Goal: Transaction & Acquisition: Purchase product/service

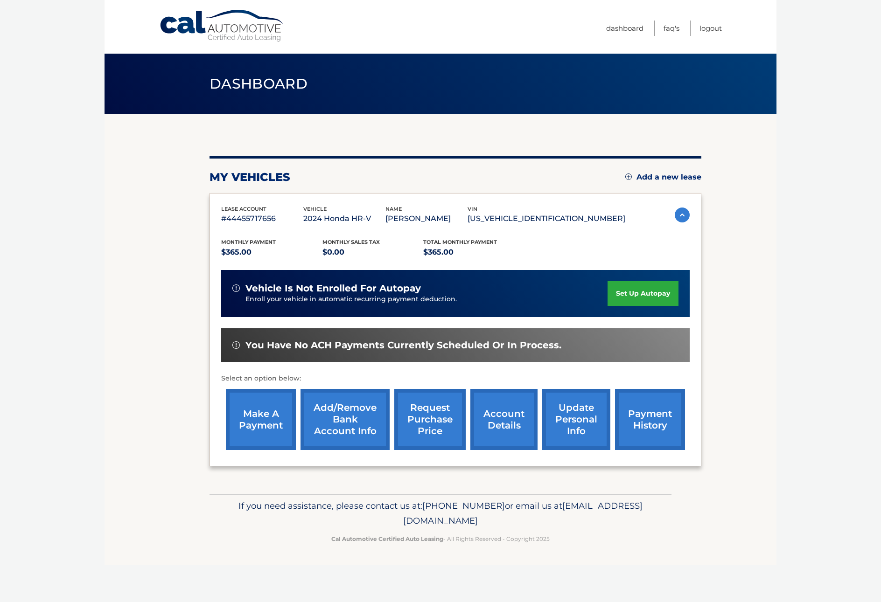
click at [255, 423] on link "make a payment" at bounding box center [261, 419] width 70 height 61
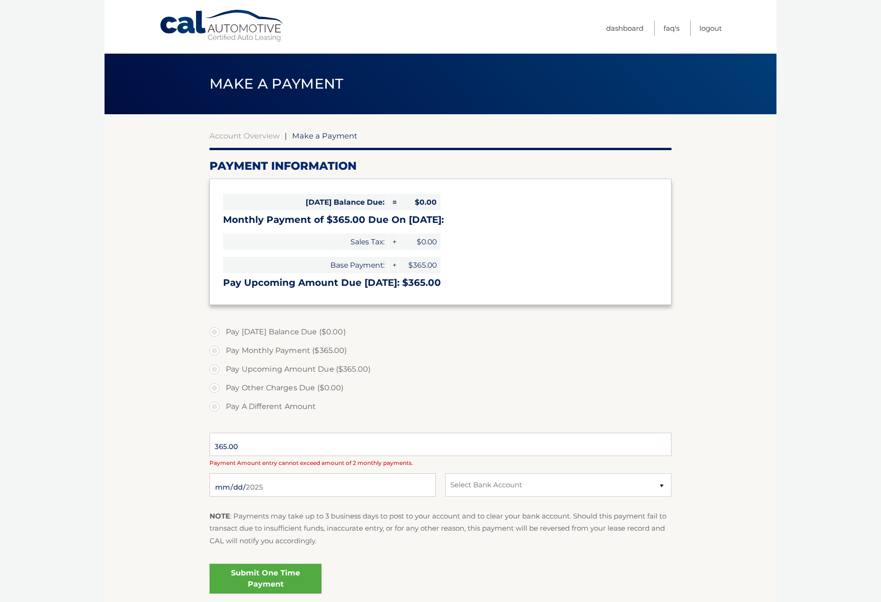
select select "N2I3ZmYxMWItZWY3Yy00YzE2LTlkMDMtMDg0ZjNiYjBhYzI2"
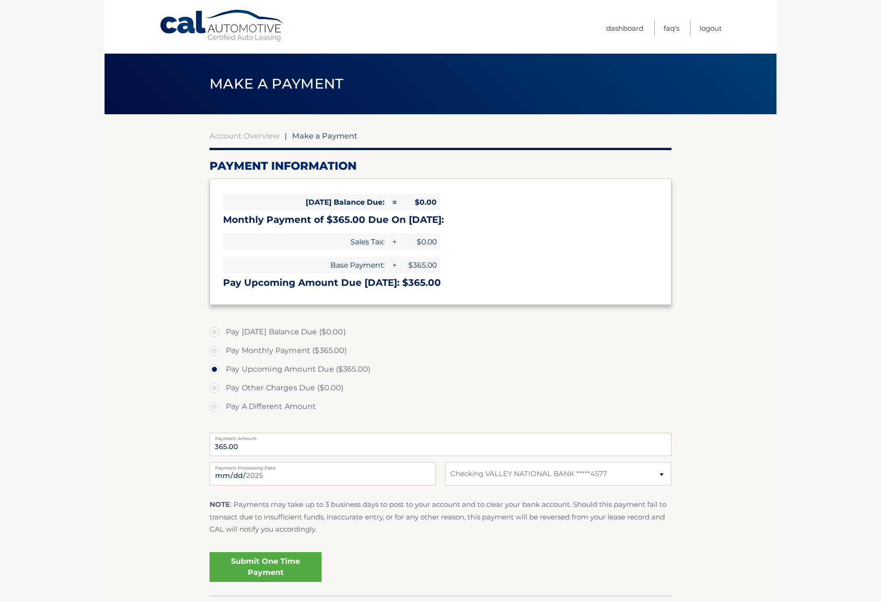
click at [270, 563] on link "Submit One Time Payment" at bounding box center [265, 567] width 112 height 30
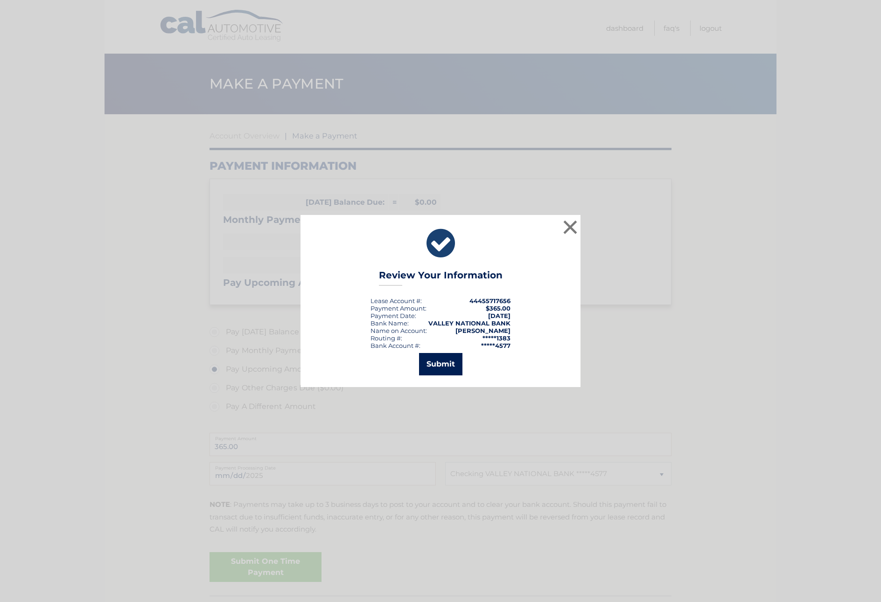
click at [450, 362] on button "Submit" at bounding box center [440, 364] width 43 height 22
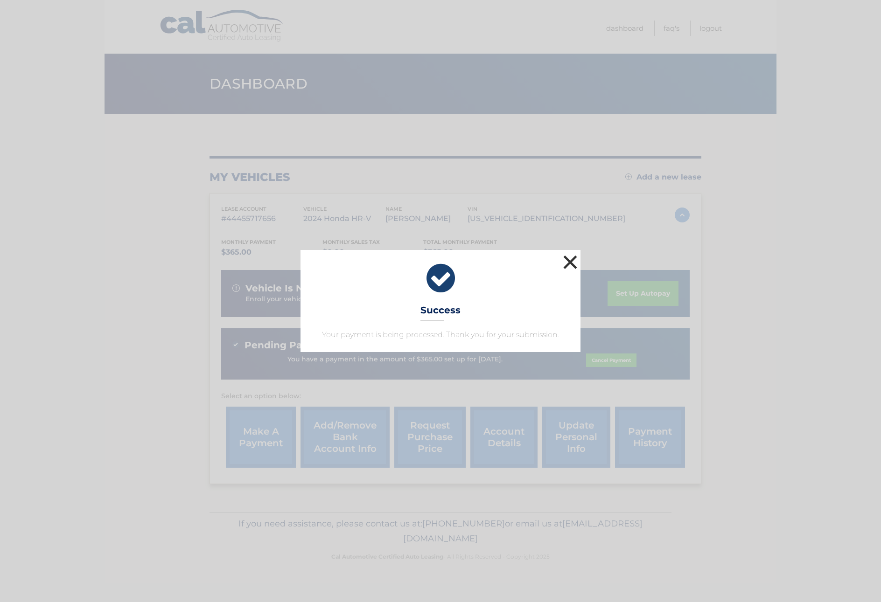
click at [571, 259] on button "×" at bounding box center [570, 262] width 19 height 19
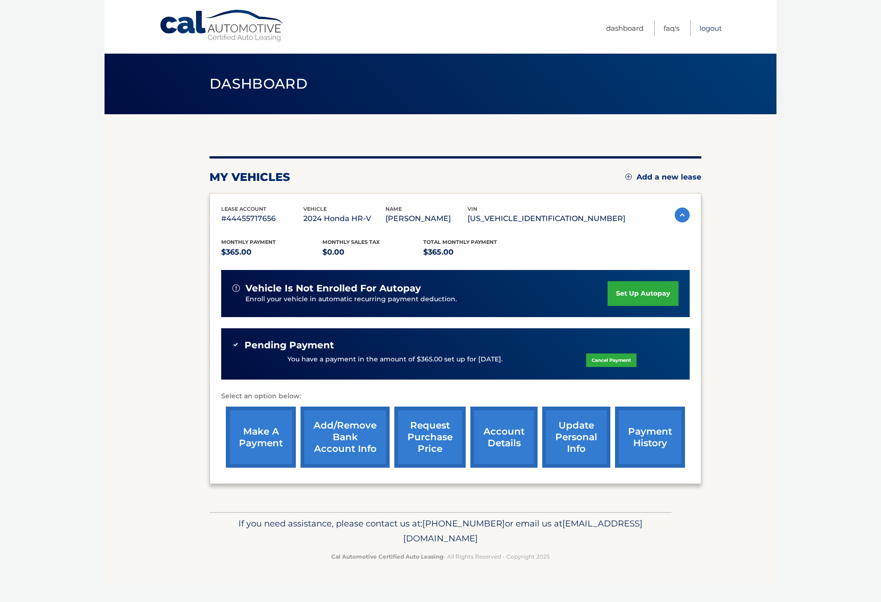
click at [711, 28] on link "Logout" at bounding box center [710, 28] width 22 height 15
